Goal: Task Accomplishment & Management: Manage account settings

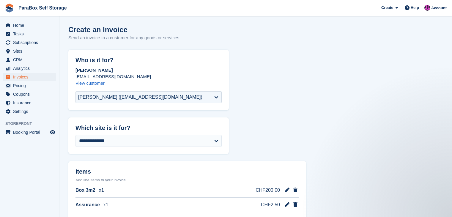
select select "******"
click at [48, 23] on span "Home" at bounding box center [31, 25] width 36 height 8
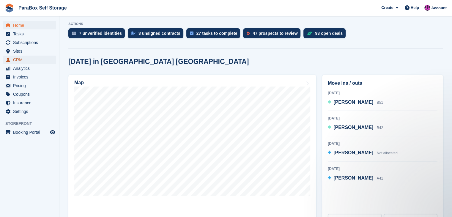
click at [31, 56] on span "CRM" at bounding box center [31, 60] width 36 height 8
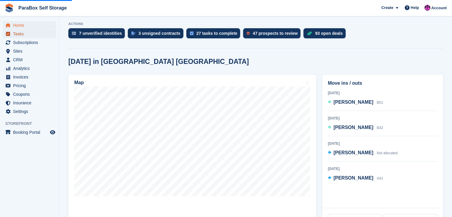
click at [36, 35] on span "Tasks" at bounding box center [31, 34] width 36 height 8
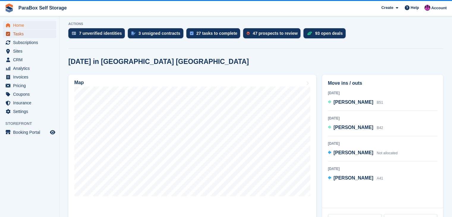
click at [39, 36] on span "Tasks" at bounding box center [31, 34] width 36 height 8
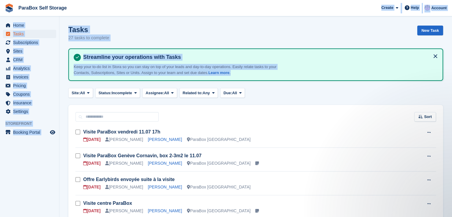
drag, startPoint x: 289, startPoint y: 100, endPoint x: 337, endPoint y: 10, distance: 101.6
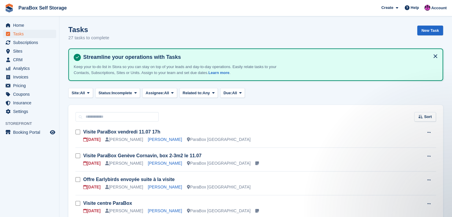
drag, startPoint x: 253, startPoint y: 6, endPoint x: 251, endPoint y: 12, distance: 6.2
click at [252, 5] on span "ParaBox Self Storage Create Subscription Invoice Contact Deal Discount Page Hel…" at bounding box center [226, 8] width 452 height 16
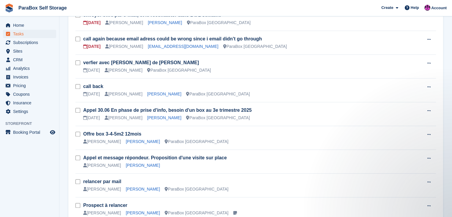
scroll to position [348, 0]
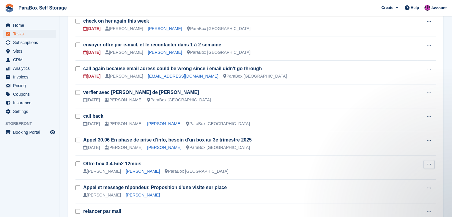
click at [430, 164] on icon at bounding box center [428, 164] width 3 height 4
click at [412, 180] on p "Delete task" at bounding box center [406, 184] width 52 height 8
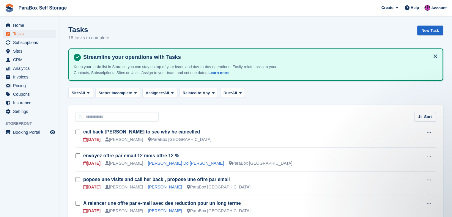
scroll to position [30, 0]
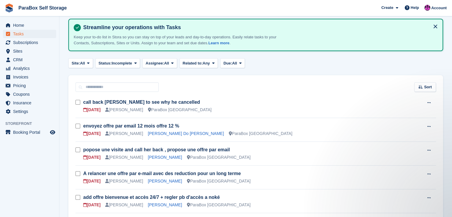
click at [158, 136] on div "[PERSON_NAME] Do [PERSON_NAME]" at bounding box center [186, 133] width 76 height 6
click at [158, 135] on link "[PERSON_NAME] Do [PERSON_NAME]" at bounding box center [186, 133] width 76 height 5
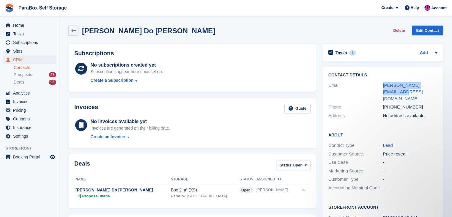
drag, startPoint x: 436, startPoint y: 85, endPoint x: 382, endPoint y: 85, distance: 54.0
click at [382, 85] on div "Email [PERSON_NAME][EMAIL_ADDRESS][DOMAIN_NAME]" at bounding box center [382, 92] width 109 height 22
copy div "[PERSON_NAME][EMAIL_ADDRESS][DOMAIN_NAME]"
click at [27, 36] on span "Tasks" at bounding box center [31, 34] width 36 height 8
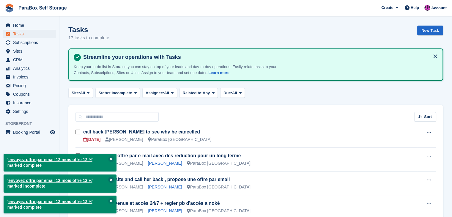
click at [113, 180] on button at bounding box center [111, 180] width 6 height 6
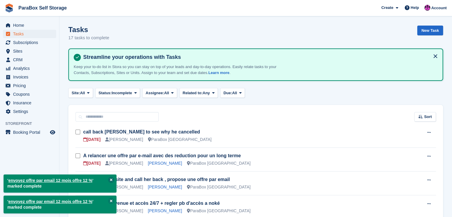
click at [113, 180] on button at bounding box center [111, 180] width 6 height 6
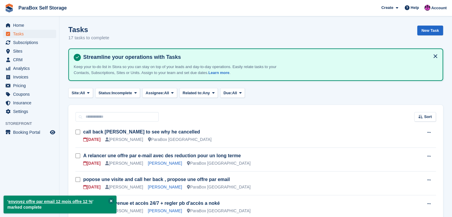
click at [113, 202] on button at bounding box center [111, 201] width 6 height 6
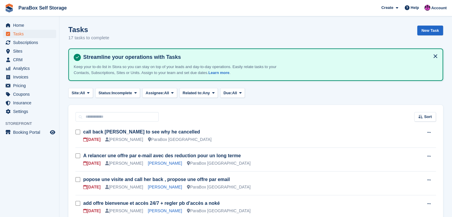
scroll to position [30, 0]
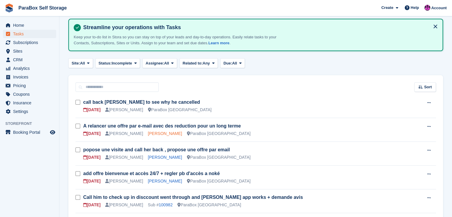
click at [157, 133] on link "[PERSON_NAME]" at bounding box center [165, 133] width 34 height 5
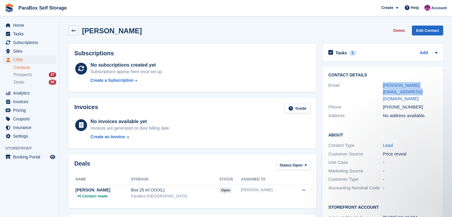
drag, startPoint x: 382, startPoint y: 85, endPoint x: 436, endPoint y: 92, distance: 54.3
click at [436, 92] on div "Email [PERSON_NAME][EMAIL_ADDRESS][DOMAIN_NAME]" at bounding box center [382, 92] width 109 height 22
copy div "[PERSON_NAME][EMAIL_ADDRESS][DOMAIN_NAME]"
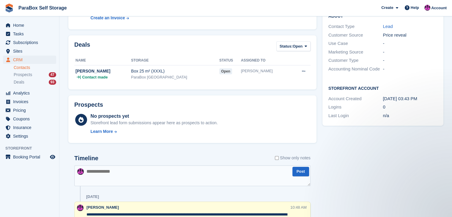
scroll to position [30, 0]
